Goal: Task Accomplishment & Management: Manage account settings

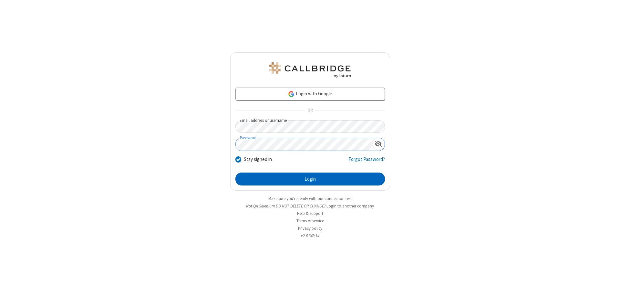
click at [310, 179] on button "Login" at bounding box center [311, 179] width 150 height 13
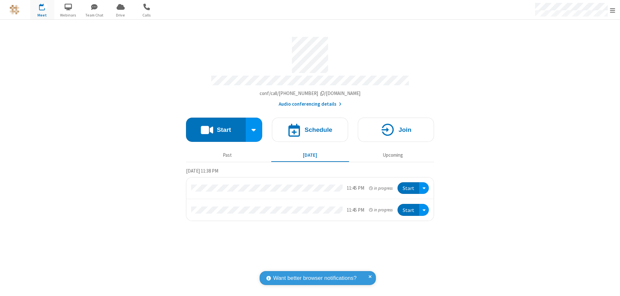
click at [613, 10] on span "Open menu" at bounding box center [612, 10] width 5 height 6
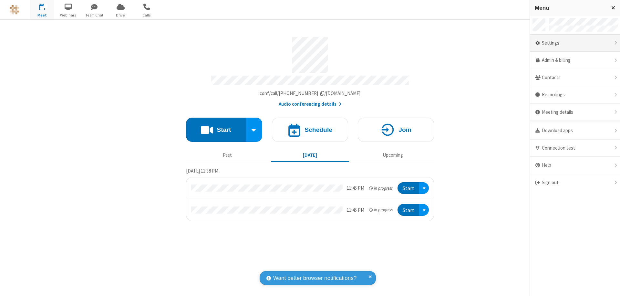
click at [575, 43] on div "Settings" at bounding box center [575, 43] width 90 height 17
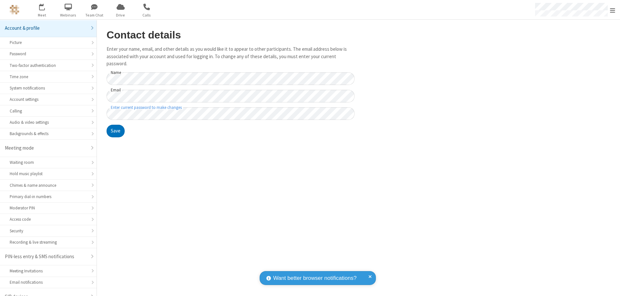
scroll to position [9, 0]
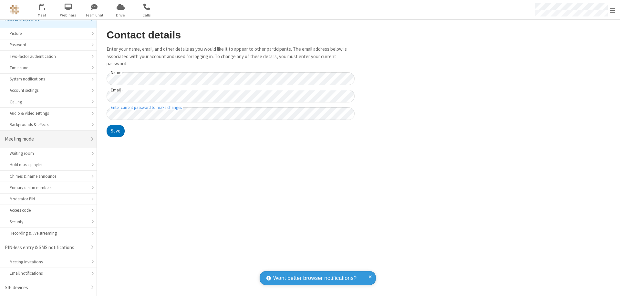
click at [46, 139] on div "Meeting mode" at bounding box center [46, 138] width 82 height 7
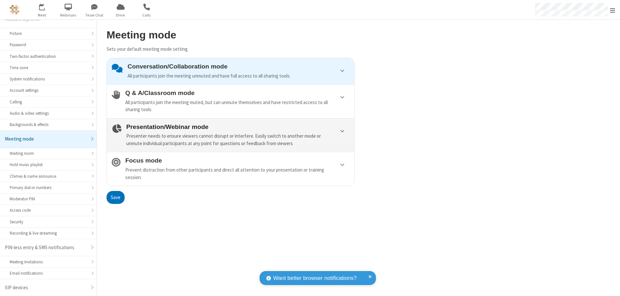
click at [231, 135] on div "Presenter needs to ensure viewers cannot disrupt or interfere. Easily switch to…" at bounding box center [237, 139] width 223 height 15
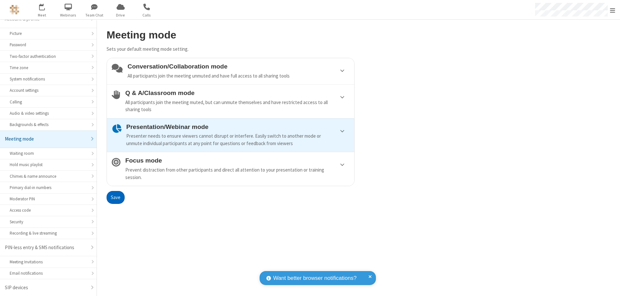
click at [115, 197] on button "Save" at bounding box center [116, 197] width 18 height 13
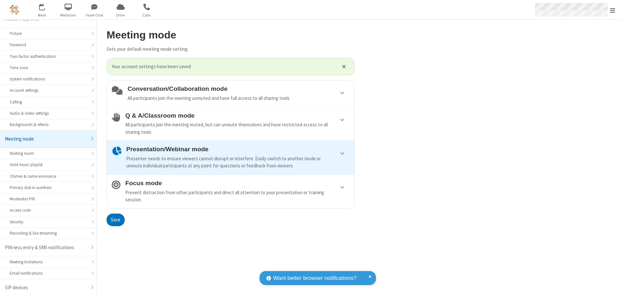
click at [613, 10] on span "Open menu" at bounding box center [612, 10] width 5 height 6
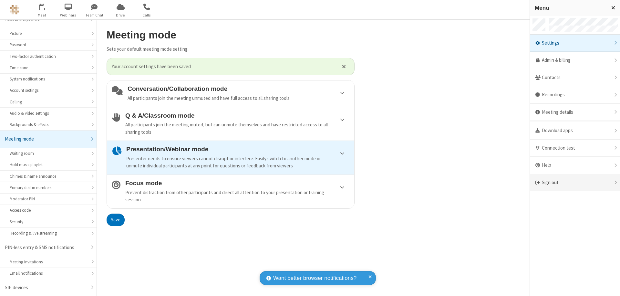
click at [575, 183] on div "Sign out" at bounding box center [575, 182] width 90 height 17
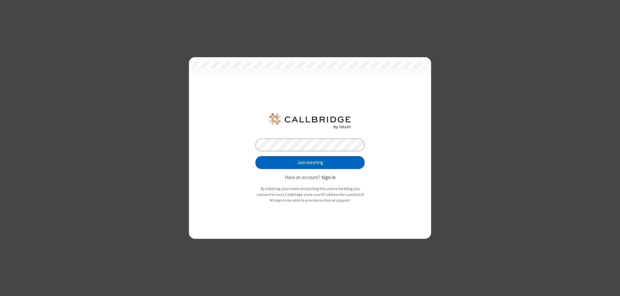
click at [310, 163] on button "Join meeting" at bounding box center [310, 162] width 109 height 13
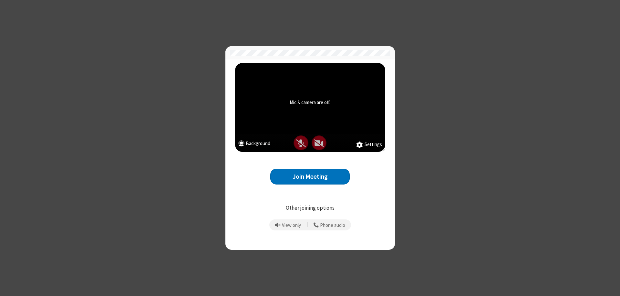
click at [310, 176] on button "Join Meeting" at bounding box center [309, 177] width 79 height 16
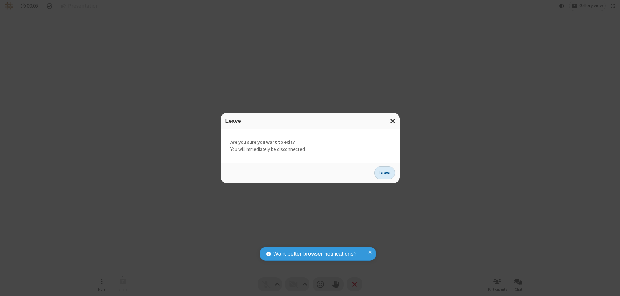
click at [385, 173] on button "Leave" at bounding box center [384, 172] width 21 height 13
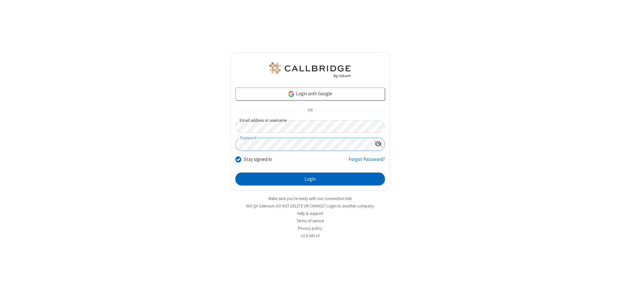
click at [310, 179] on button "Login" at bounding box center [311, 179] width 150 height 13
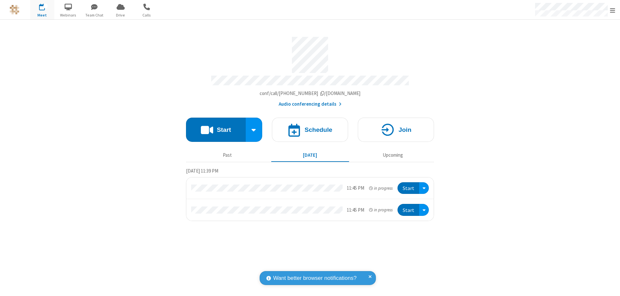
click at [613, 10] on span "Open menu" at bounding box center [612, 10] width 5 height 6
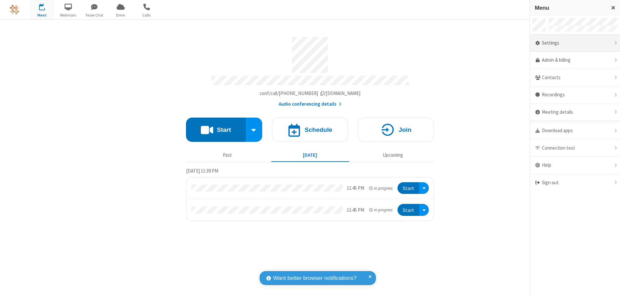
click at [575, 43] on div "Settings" at bounding box center [575, 43] width 90 height 17
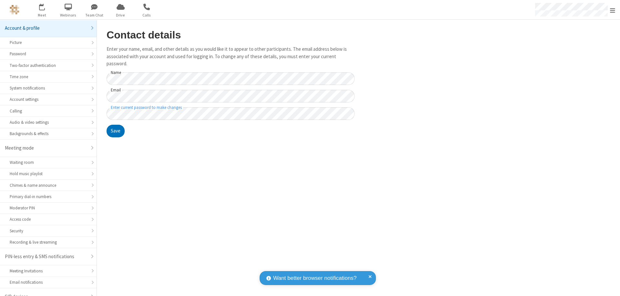
scroll to position [9, 0]
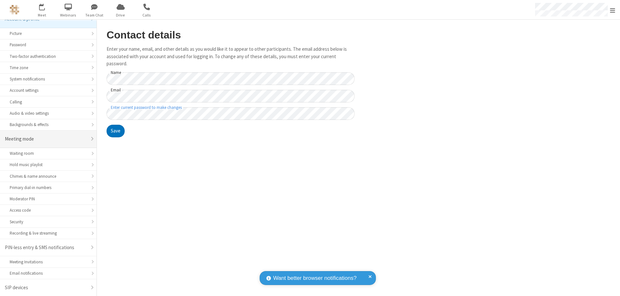
click at [46, 139] on div "Meeting mode" at bounding box center [46, 138] width 82 height 7
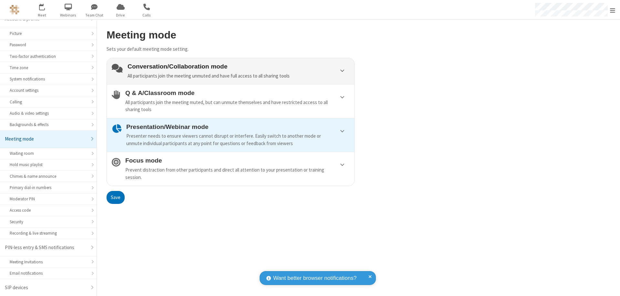
click at [231, 71] on div "Conversation/Collaboration mode All participants join the meeting unmuted and h…" at bounding box center [239, 71] width 222 height 16
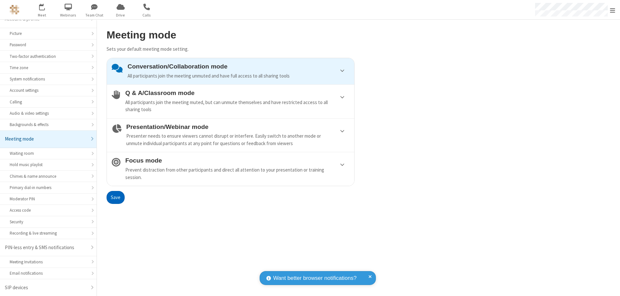
click at [115, 197] on button "Save" at bounding box center [116, 197] width 18 height 13
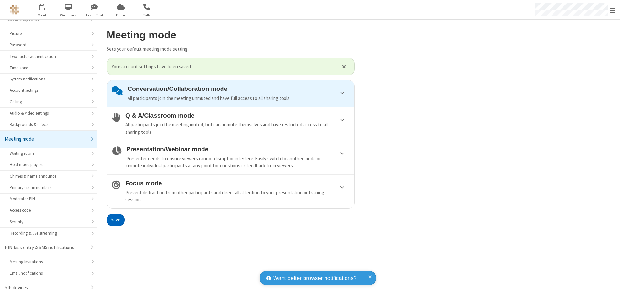
click at [613, 10] on span "Open menu" at bounding box center [612, 10] width 5 height 6
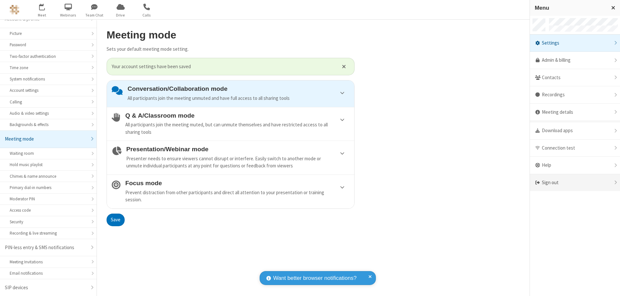
click at [575, 183] on div "Sign out" at bounding box center [575, 182] width 90 height 17
